Goal: Task Accomplishment & Management: Manage account settings

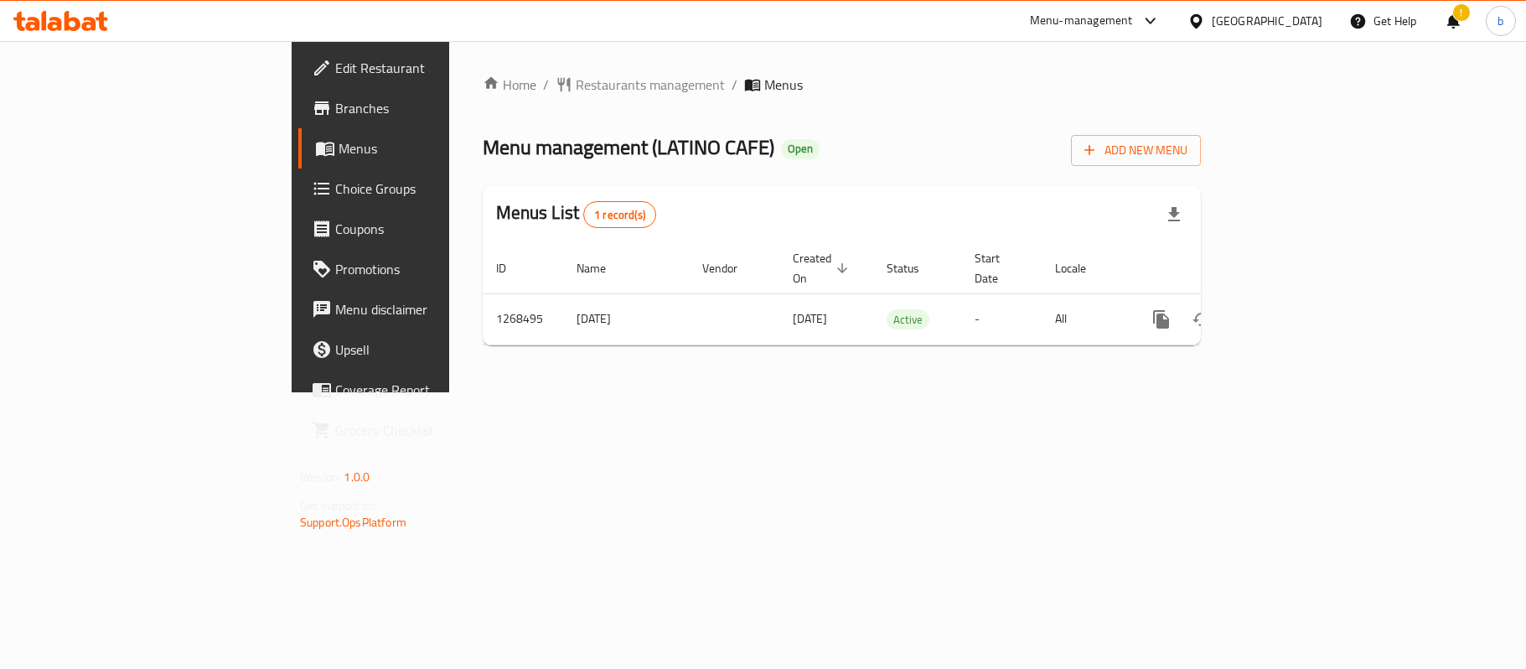
click at [1297, 21] on div "Oman" at bounding box center [1266, 21] width 111 height 18
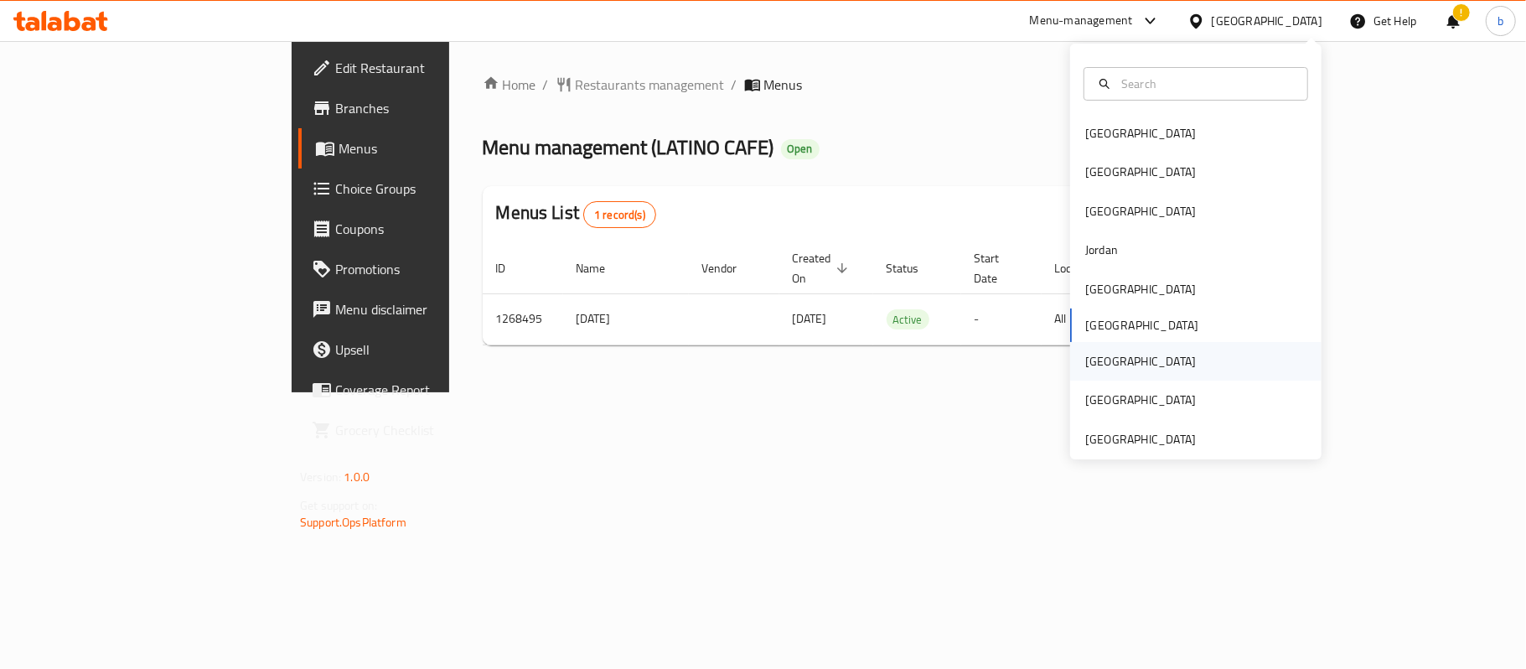
click at [1085, 360] on div "[GEOGRAPHIC_DATA]" at bounding box center [1140, 361] width 111 height 18
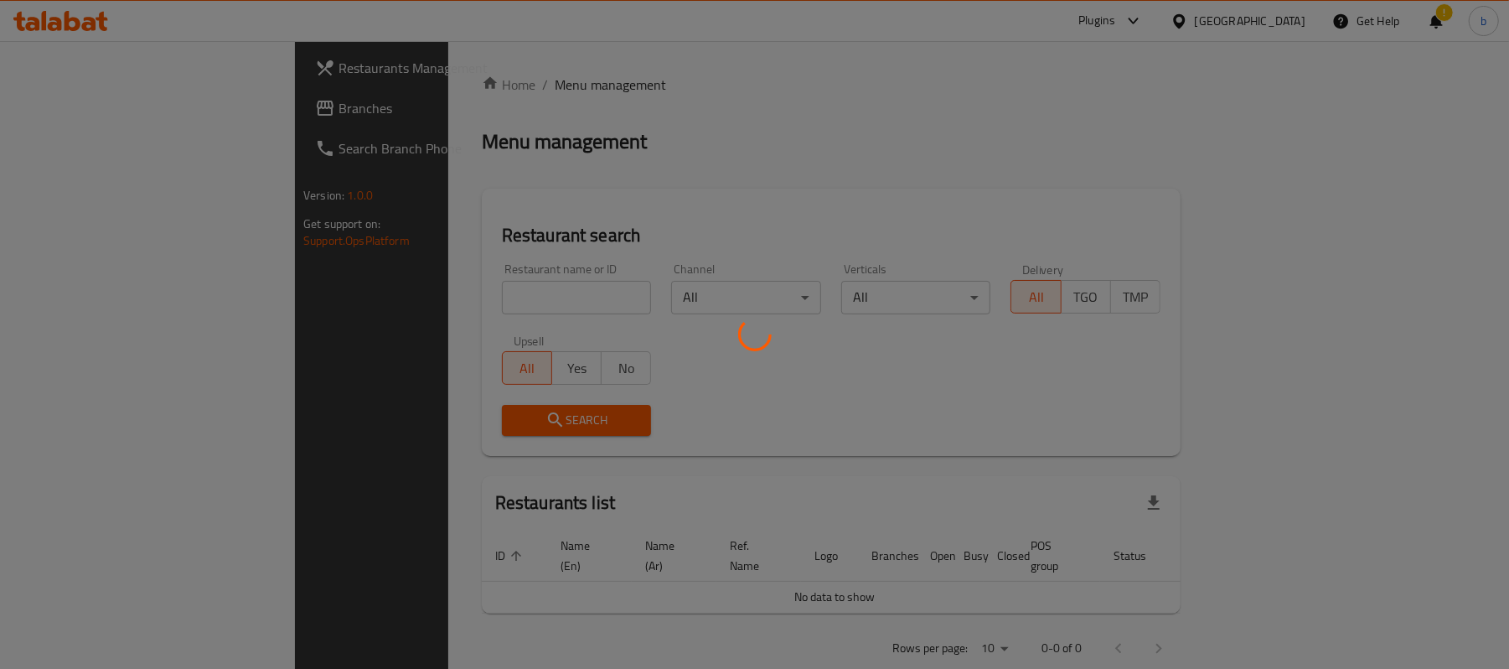
click at [95, 115] on div at bounding box center [754, 334] width 1509 height 669
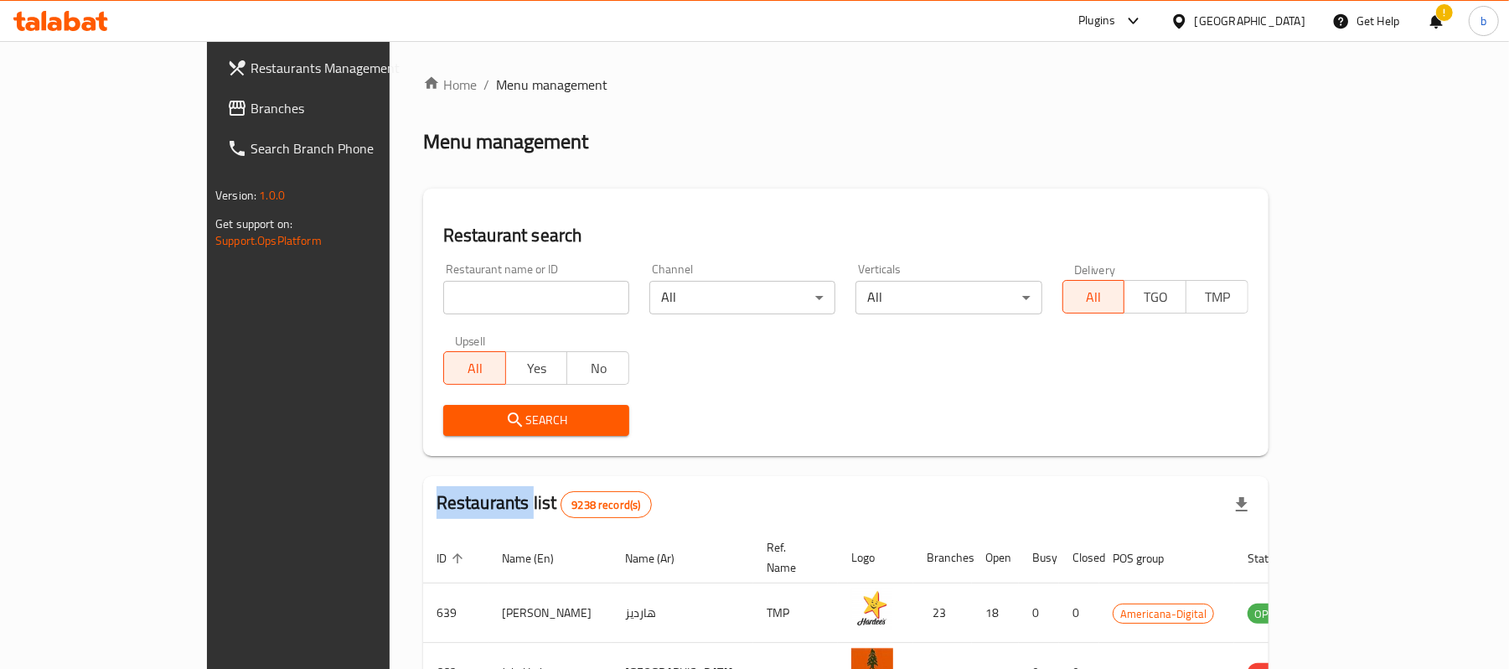
click at [250, 115] on span "Branches" at bounding box center [347, 108] width 195 height 20
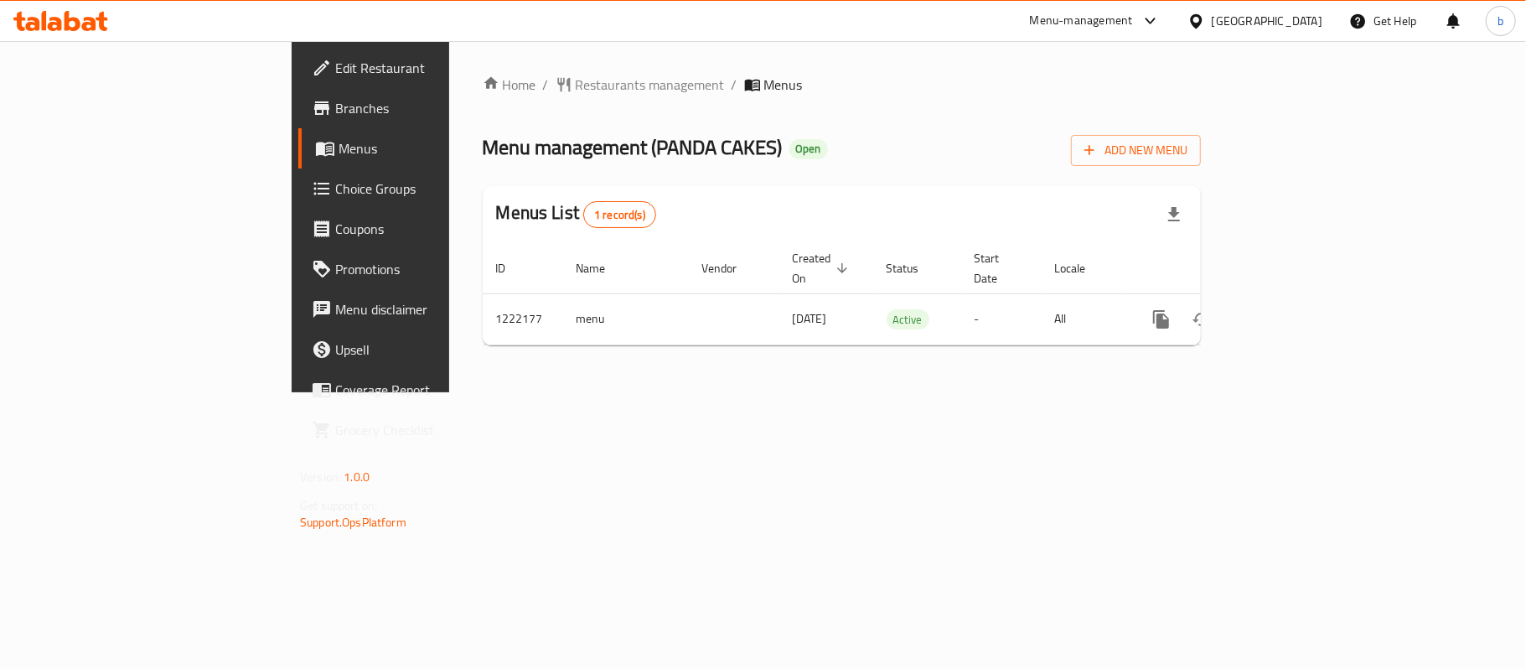
click at [335, 182] on span "Choice Groups" at bounding box center [434, 188] width 198 height 20
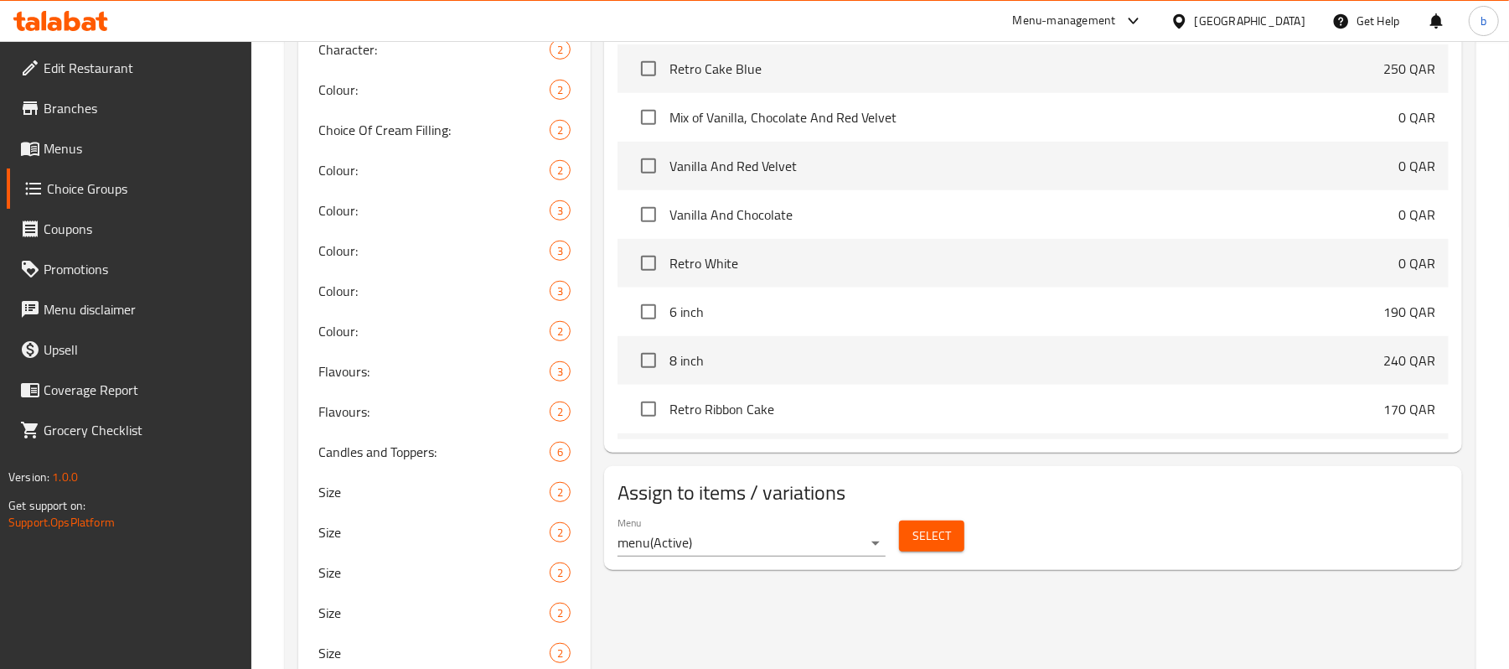
scroll to position [722, 0]
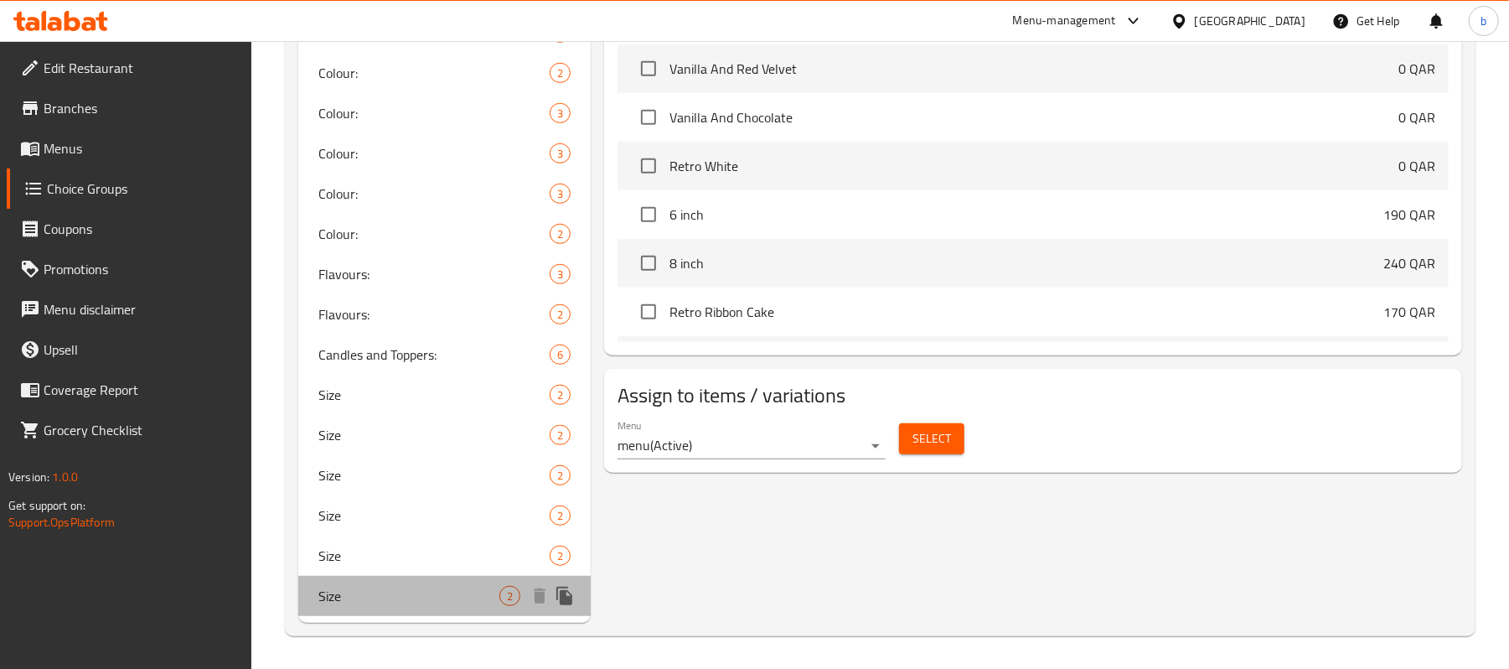
click at [392, 590] on span "Size" at bounding box center [408, 596] width 181 height 20
type input "Size"
type input "مقاس"
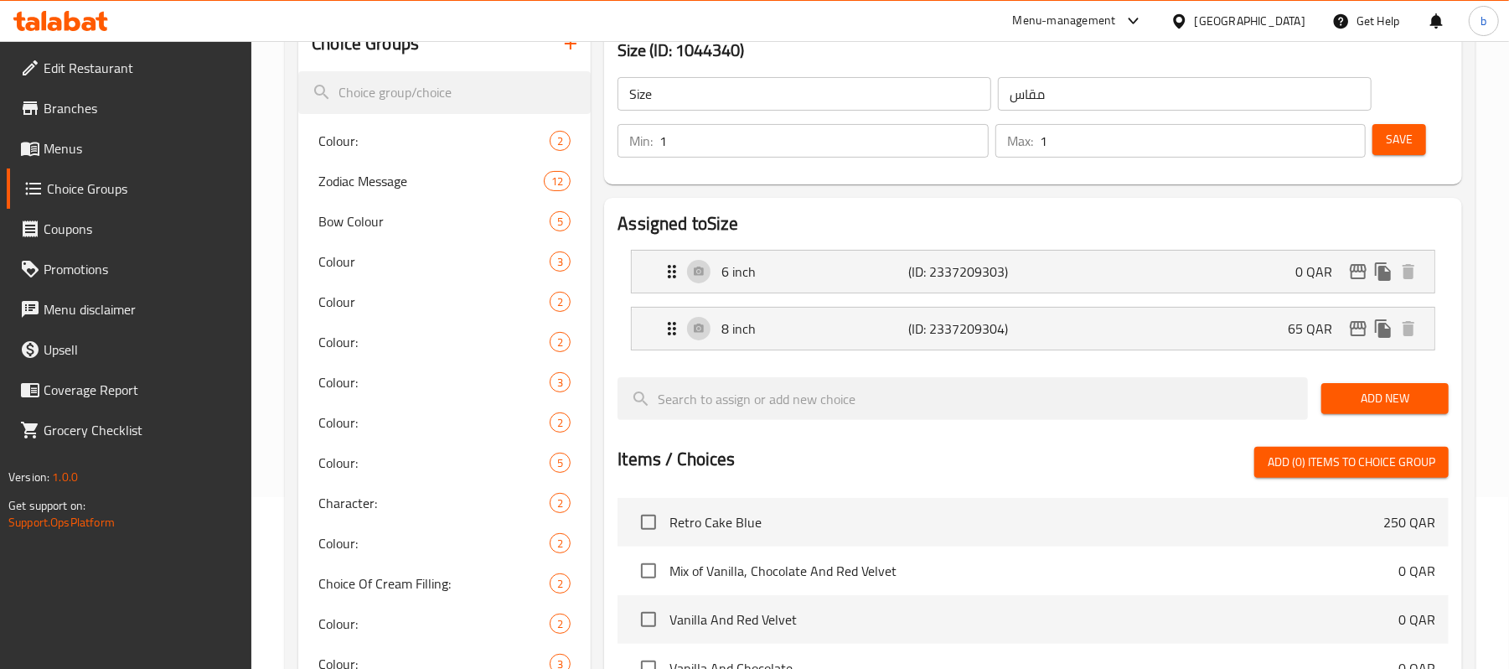
scroll to position [164, 0]
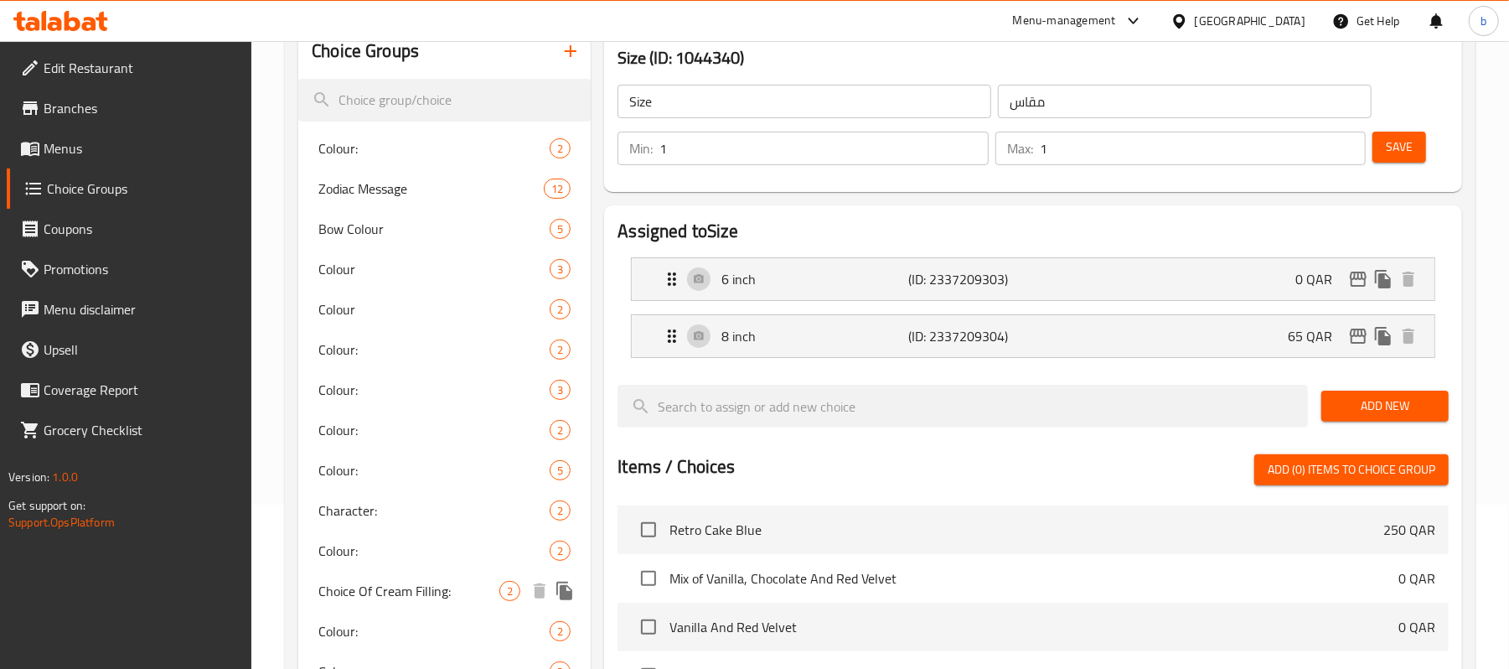
click at [410, 595] on span "Choice Of Cream Filling:" at bounding box center [408, 591] width 181 height 20
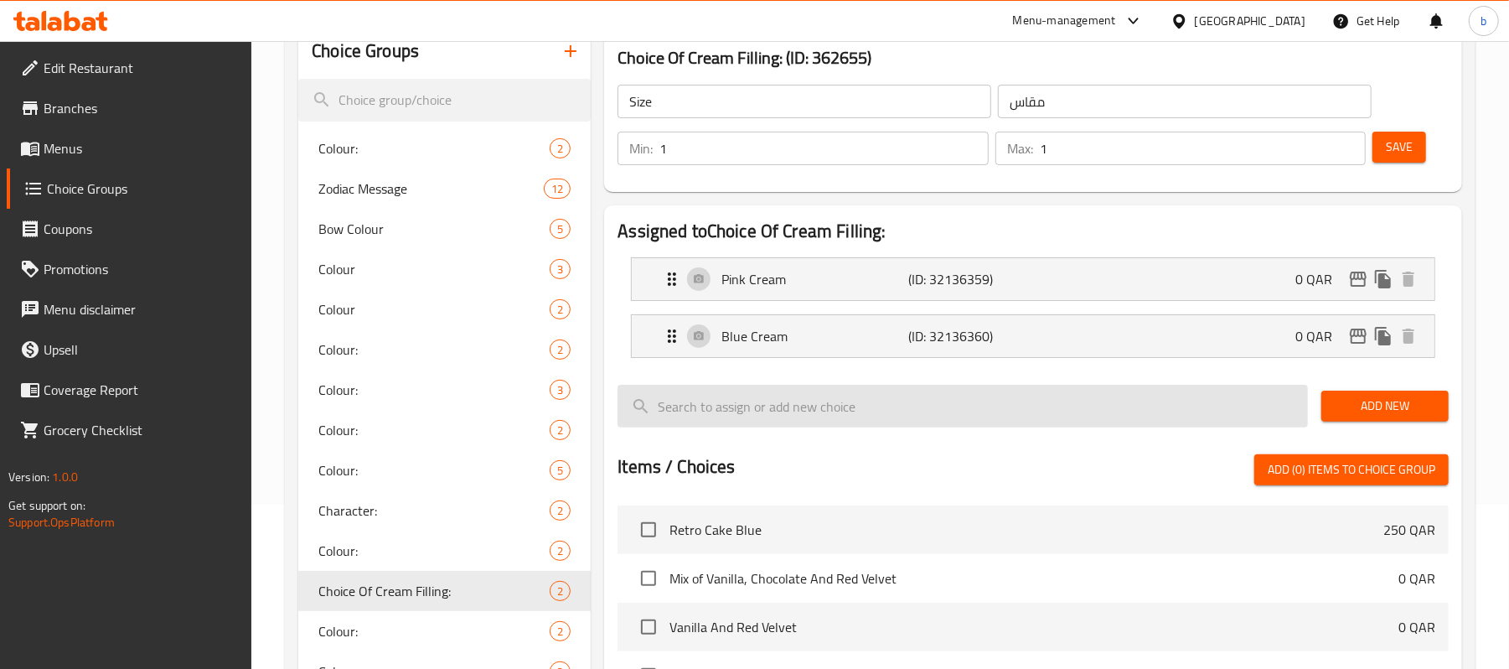
type input "Choice Of Cream Filling:"
type input "اختيار [DEMOGRAPHIC_DATA]:"
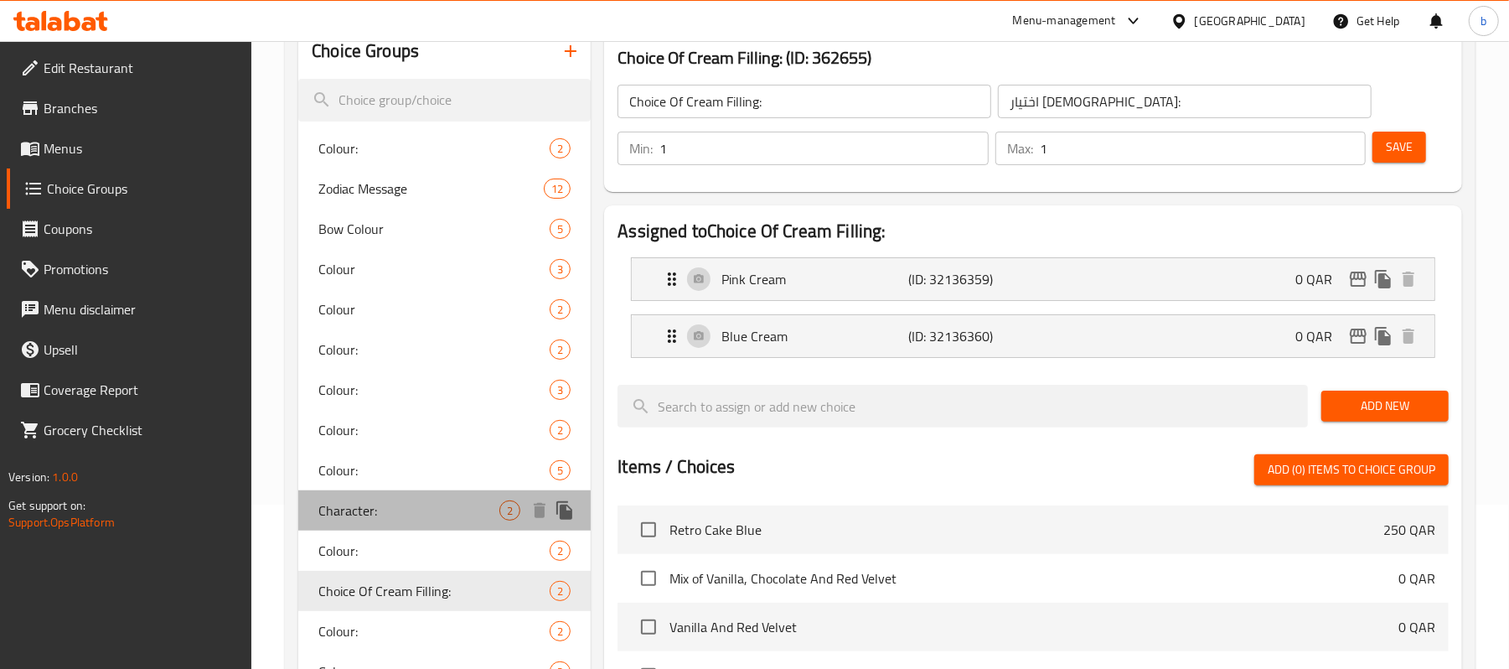
click at [352, 501] on span "Character:" at bounding box center [408, 510] width 181 height 20
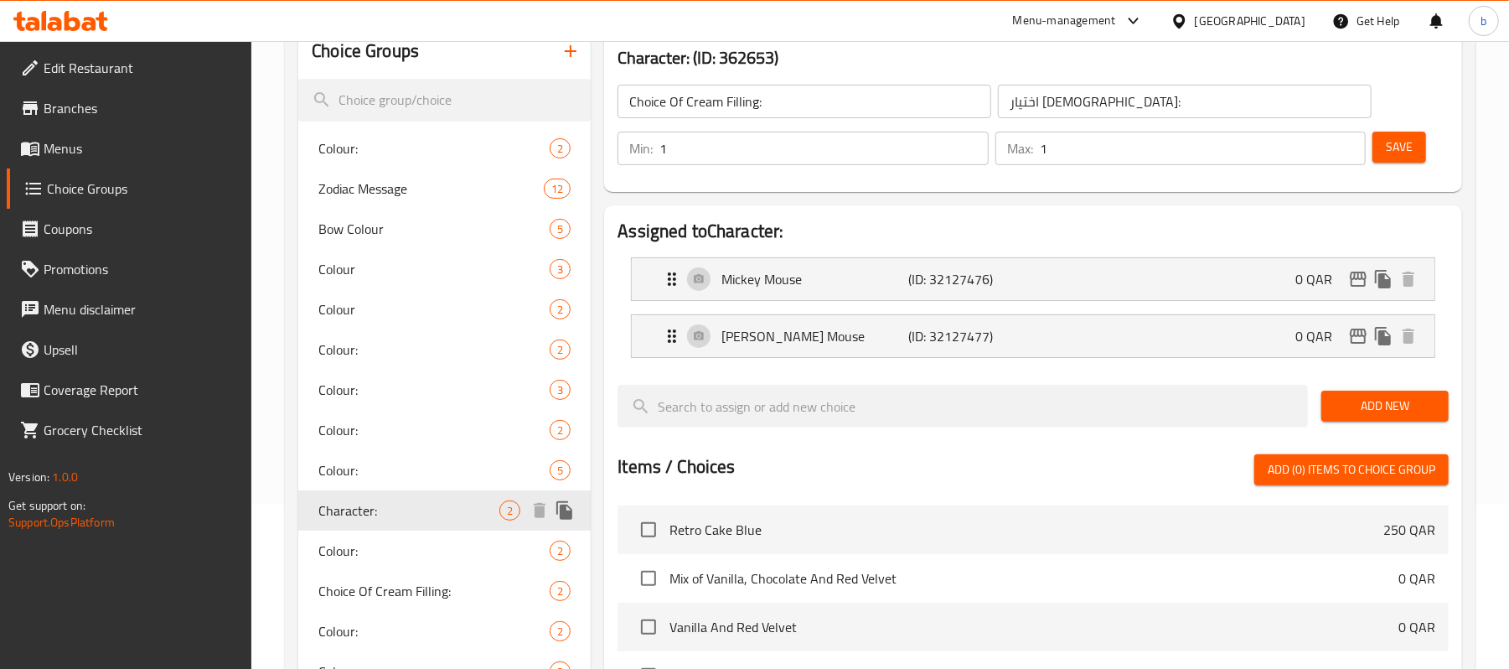
type input "Character:"
type input "شخصية:"
click at [115, 30] on div at bounding box center [60, 21] width 121 height 34
click at [72, 18] on icon at bounding box center [73, 21] width 16 height 20
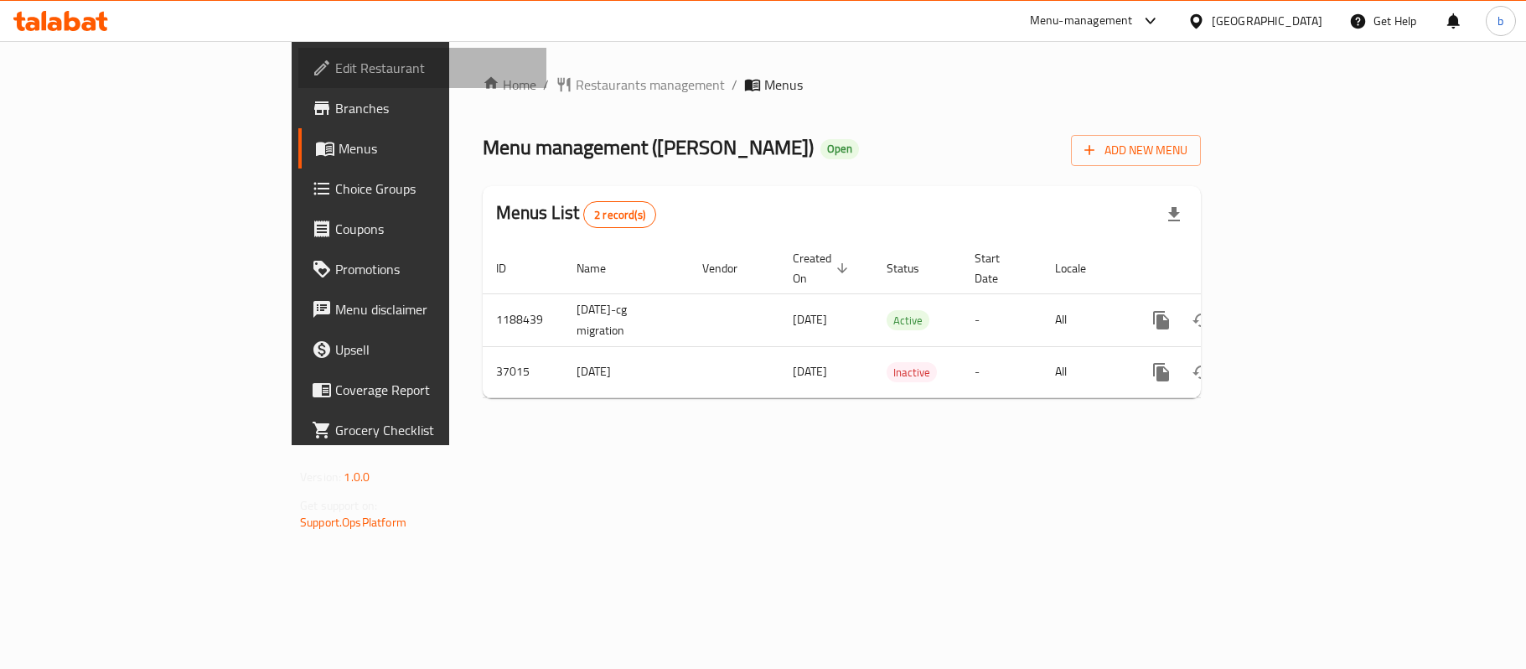
click at [335, 64] on span "Edit Restaurant" at bounding box center [434, 68] width 198 height 20
